Goal: Use online tool/utility: Utilize a website feature to perform a specific function

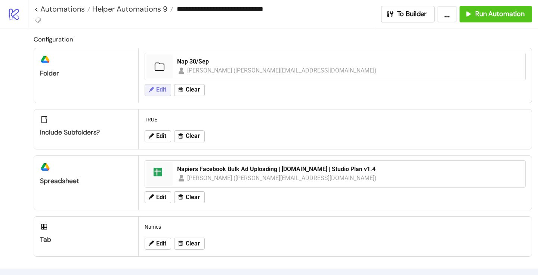
click at [160, 90] on span "Edit" at bounding box center [161, 89] width 10 height 7
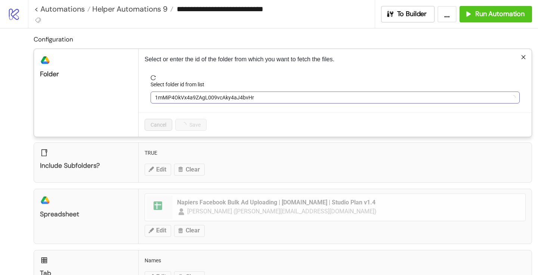
click at [184, 97] on span "1mMiP4OkVx4a9ZAgL009vcAky4aJ4bvHr" at bounding box center [335, 97] width 360 height 11
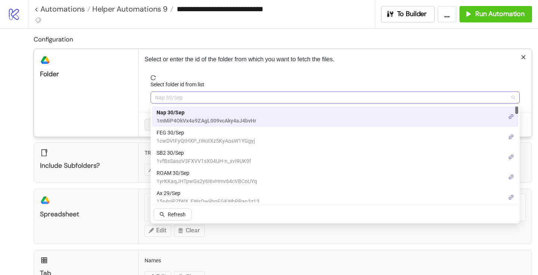
click at [188, 97] on span "Nap 30/Sep" at bounding box center [335, 97] width 360 height 11
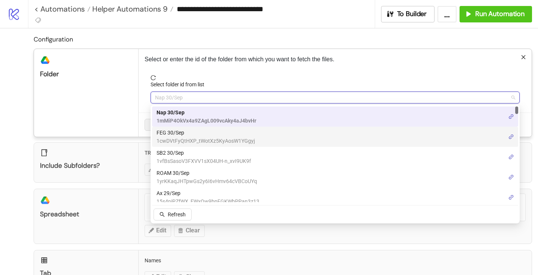
click at [177, 135] on span "FEG 30/Sep" at bounding box center [206, 133] width 98 height 8
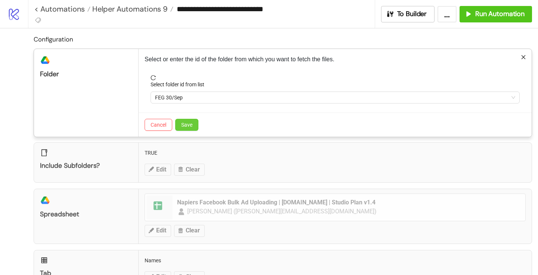
click at [197, 126] on button "Save" at bounding box center [186, 125] width 23 height 12
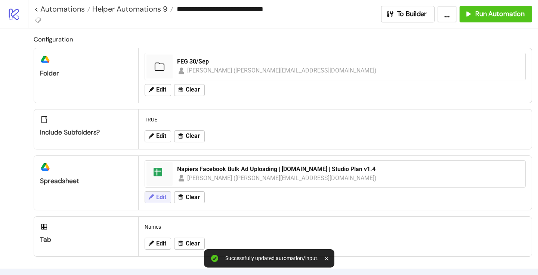
click at [158, 197] on span "Edit" at bounding box center [161, 197] width 10 height 7
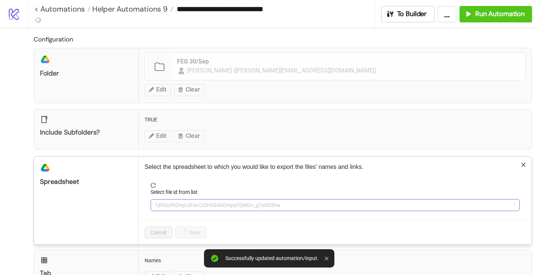
click at [182, 204] on span "1jRiQof0OtqGdUwCz0HS346DIApyl7jWlOv_g7e083hw" at bounding box center [335, 205] width 360 height 11
click at [182, 204] on span "Napiers Facebook Bulk Ad Uploading | [DOMAIN_NAME] | Studio Plan v1.4" at bounding box center [335, 205] width 360 height 11
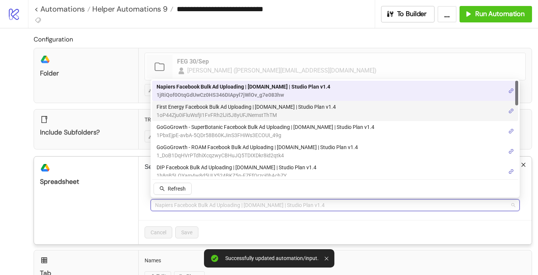
click at [192, 111] on span "1oP44Zju0iFluWsfjI1FvFRh2lJi5J8yUFJNemstThTM" at bounding box center [246, 115] width 179 height 8
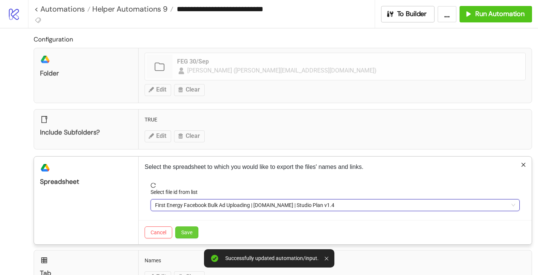
click at [184, 238] on button "Save" at bounding box center [186, 233] width 23 height 12
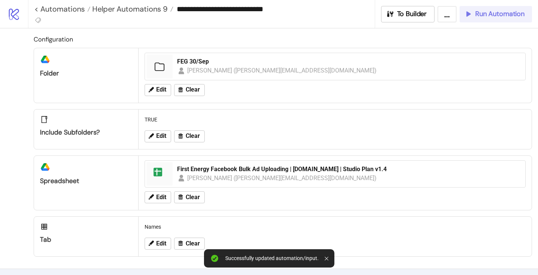
click at [490, 16] on span "Run Automation" at bounding box center [499, 14] width 49 height 9
